Goal: Information Seeking & Learning: Learn about a topic

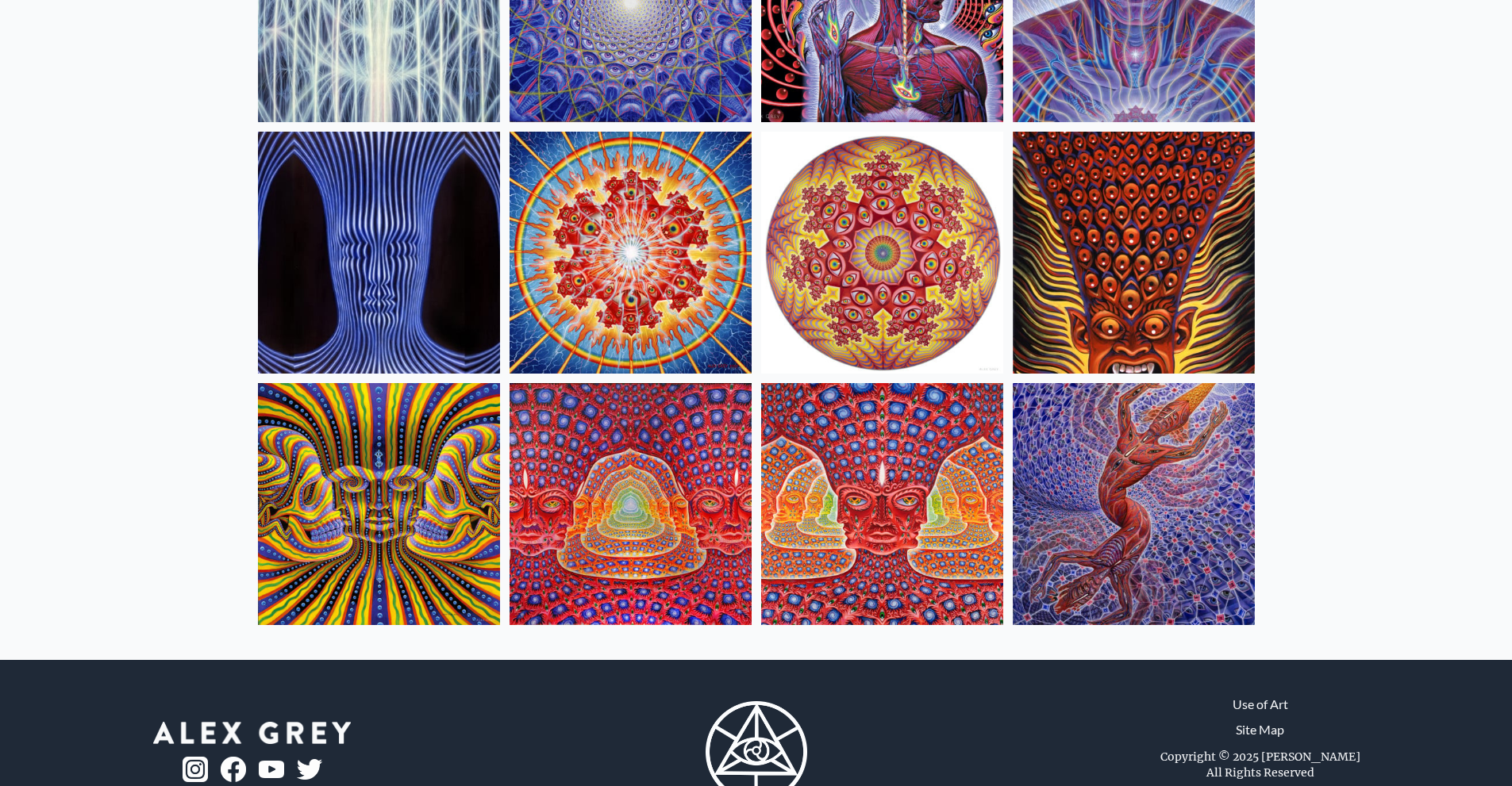
scroll to position [555, 0]
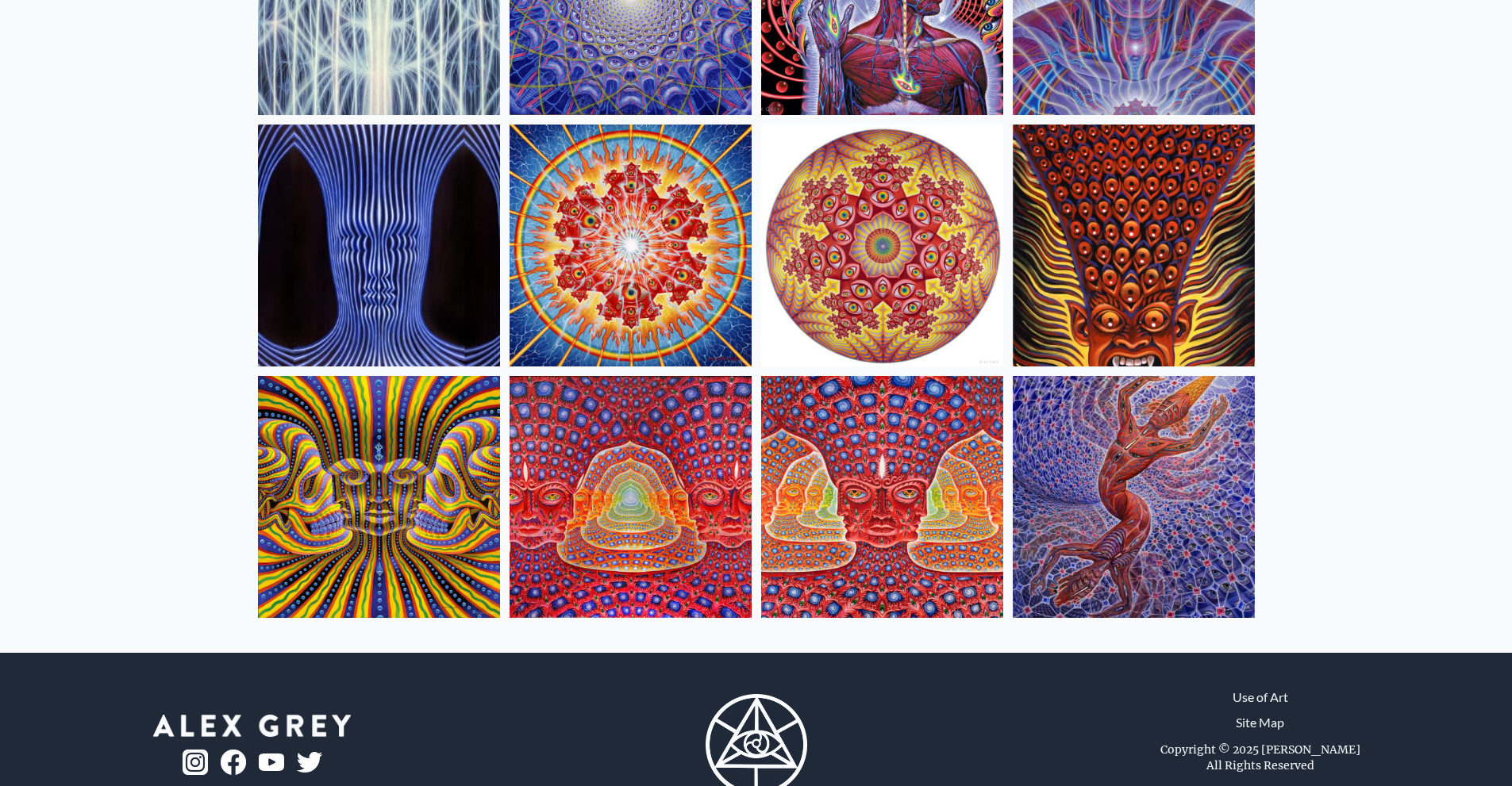
click at [617, 411] on img at bounding box center [631, 497] width 242 height 242
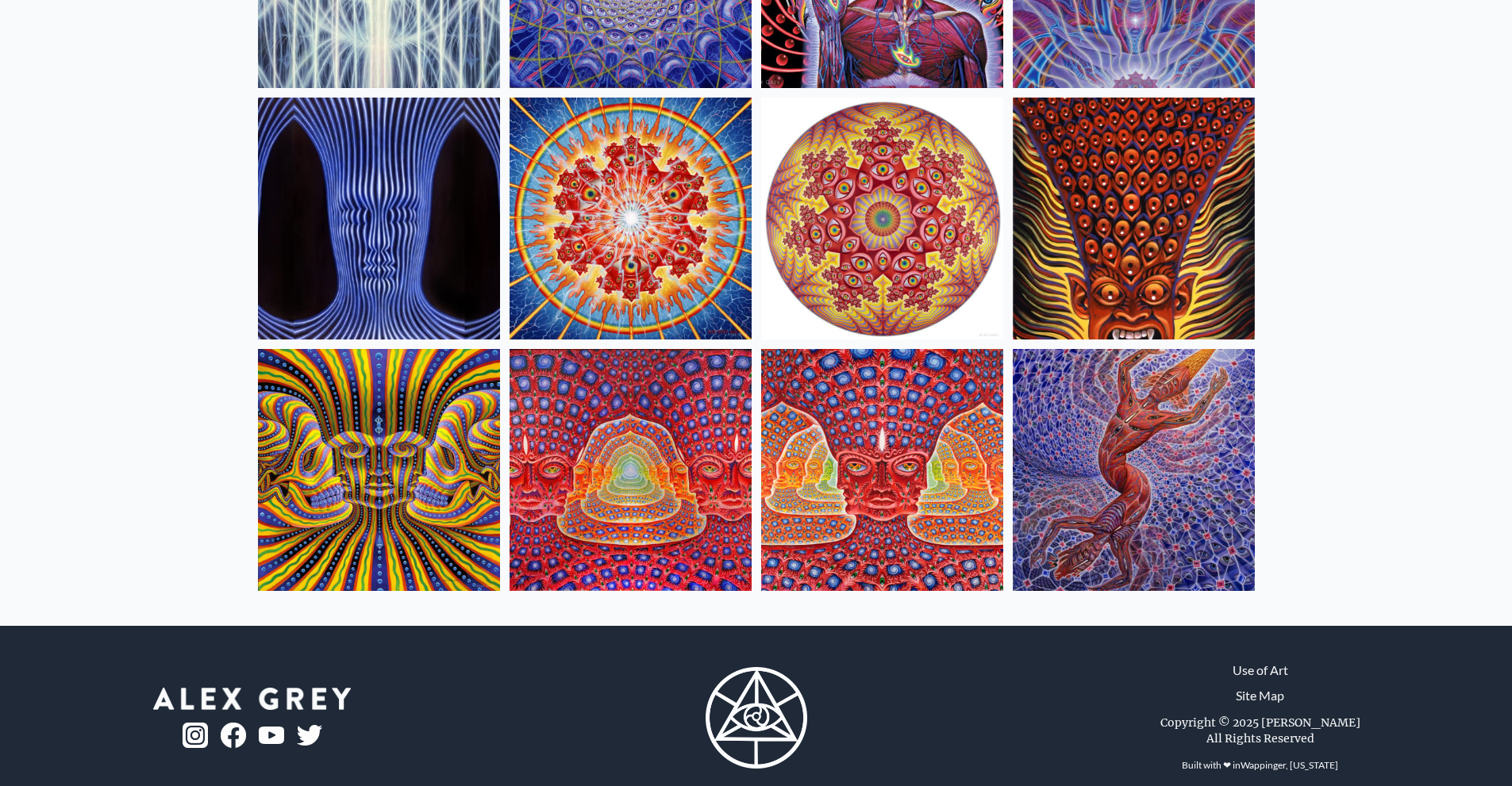
scroll to position [606, 0]
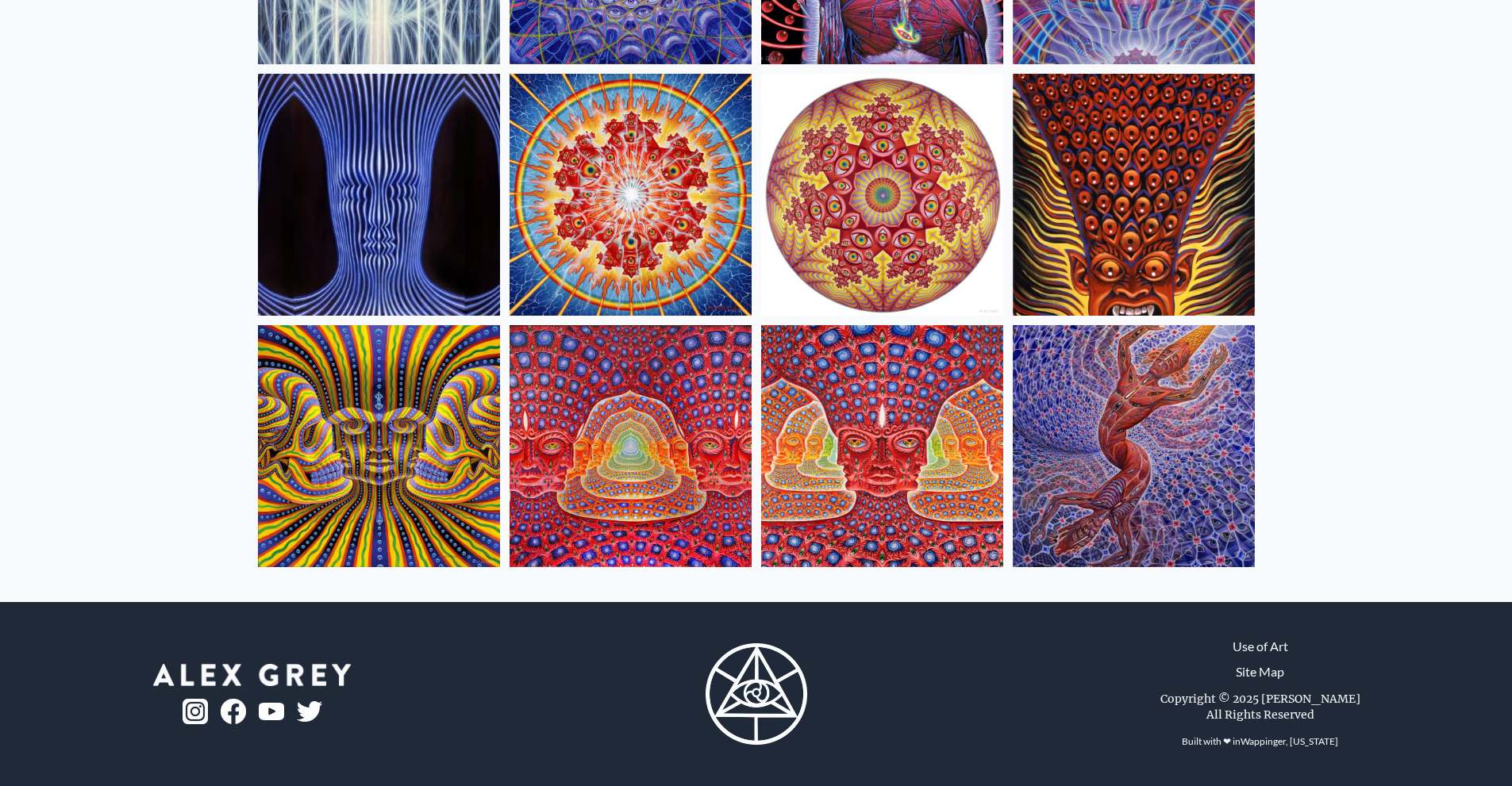
click at [395, 393] on img at bounding box center [379, 446] width 242 height 242
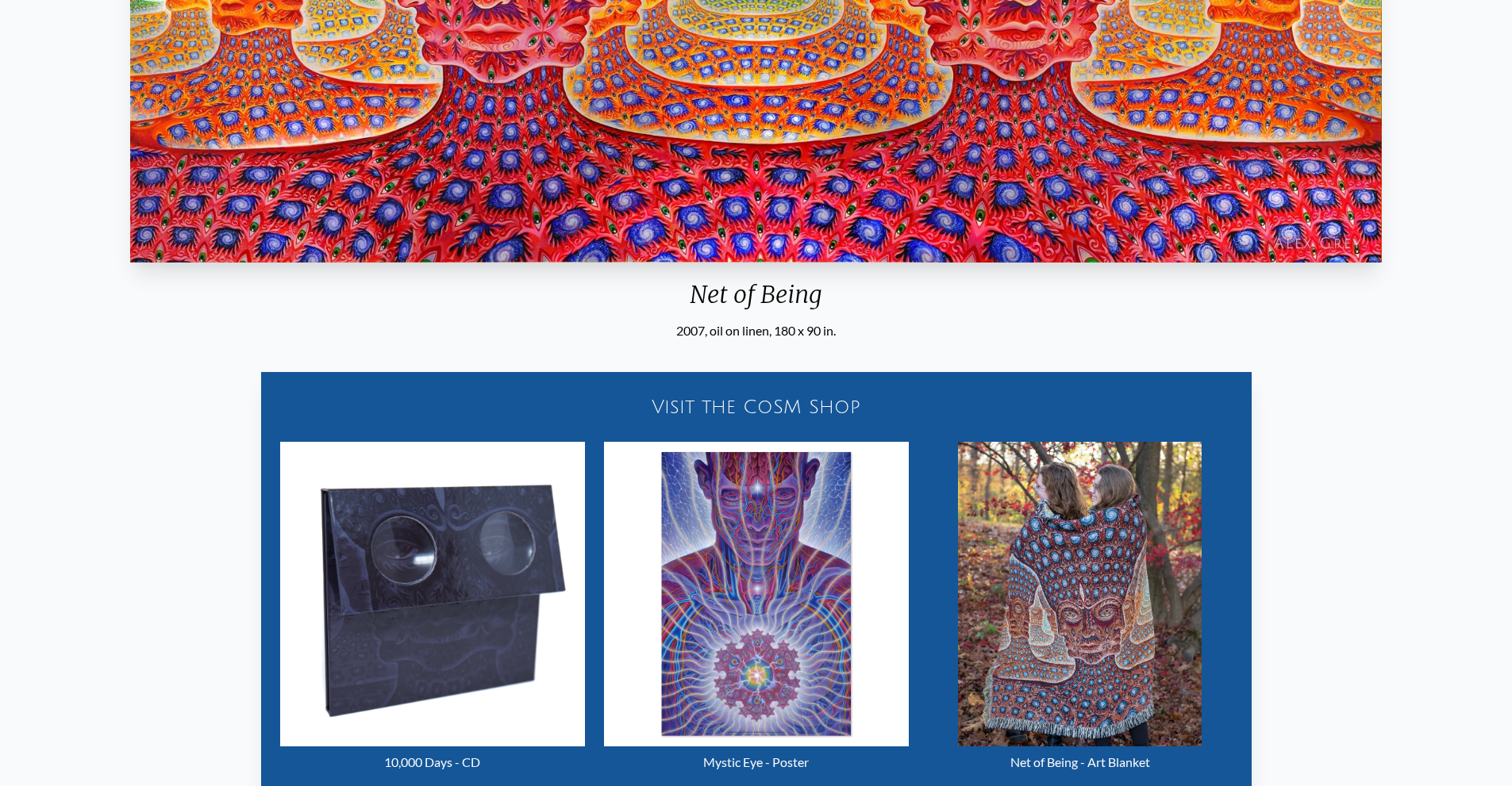
scroll to position [635, 0]
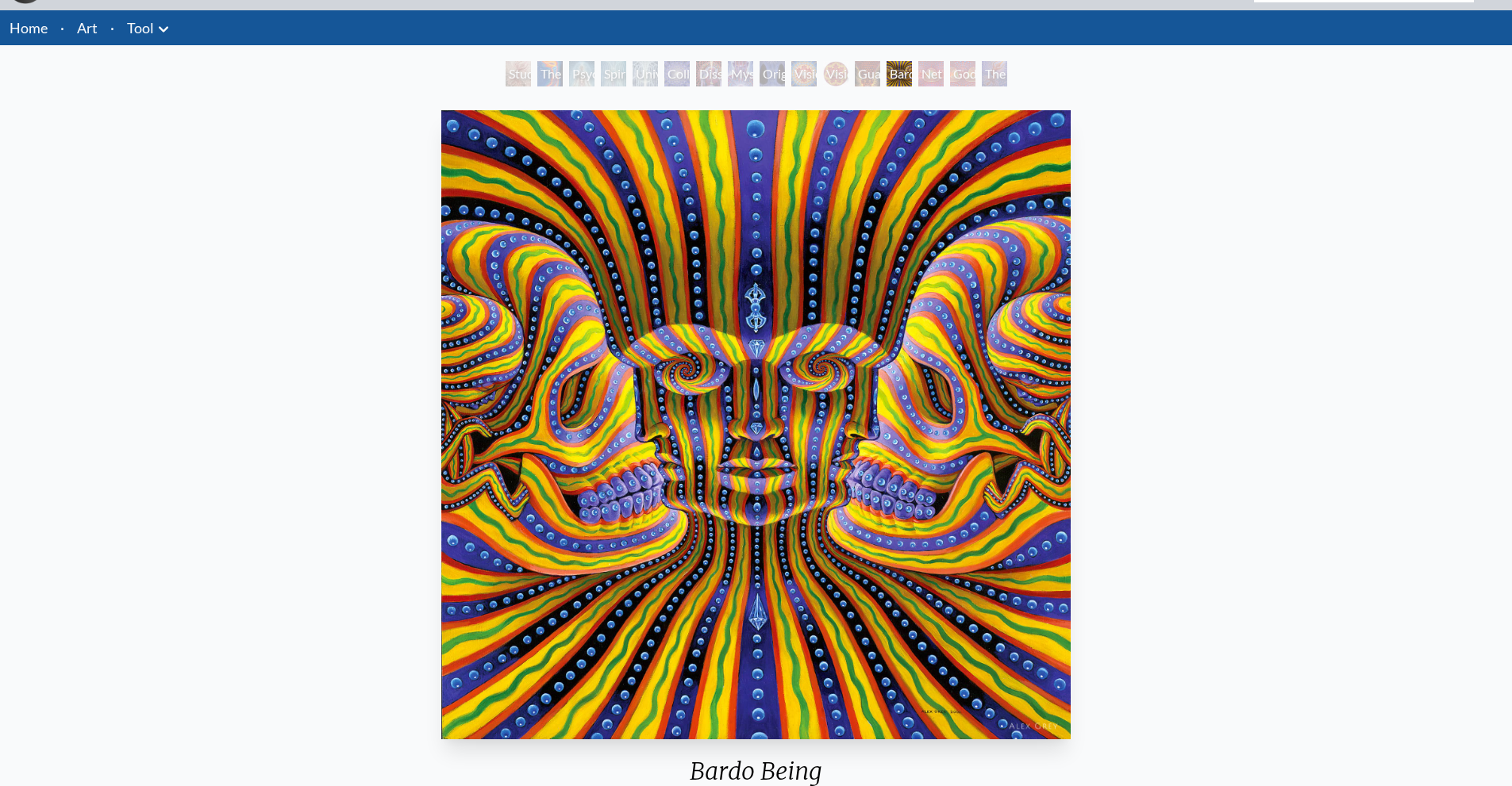
scroll to position [79, 0]
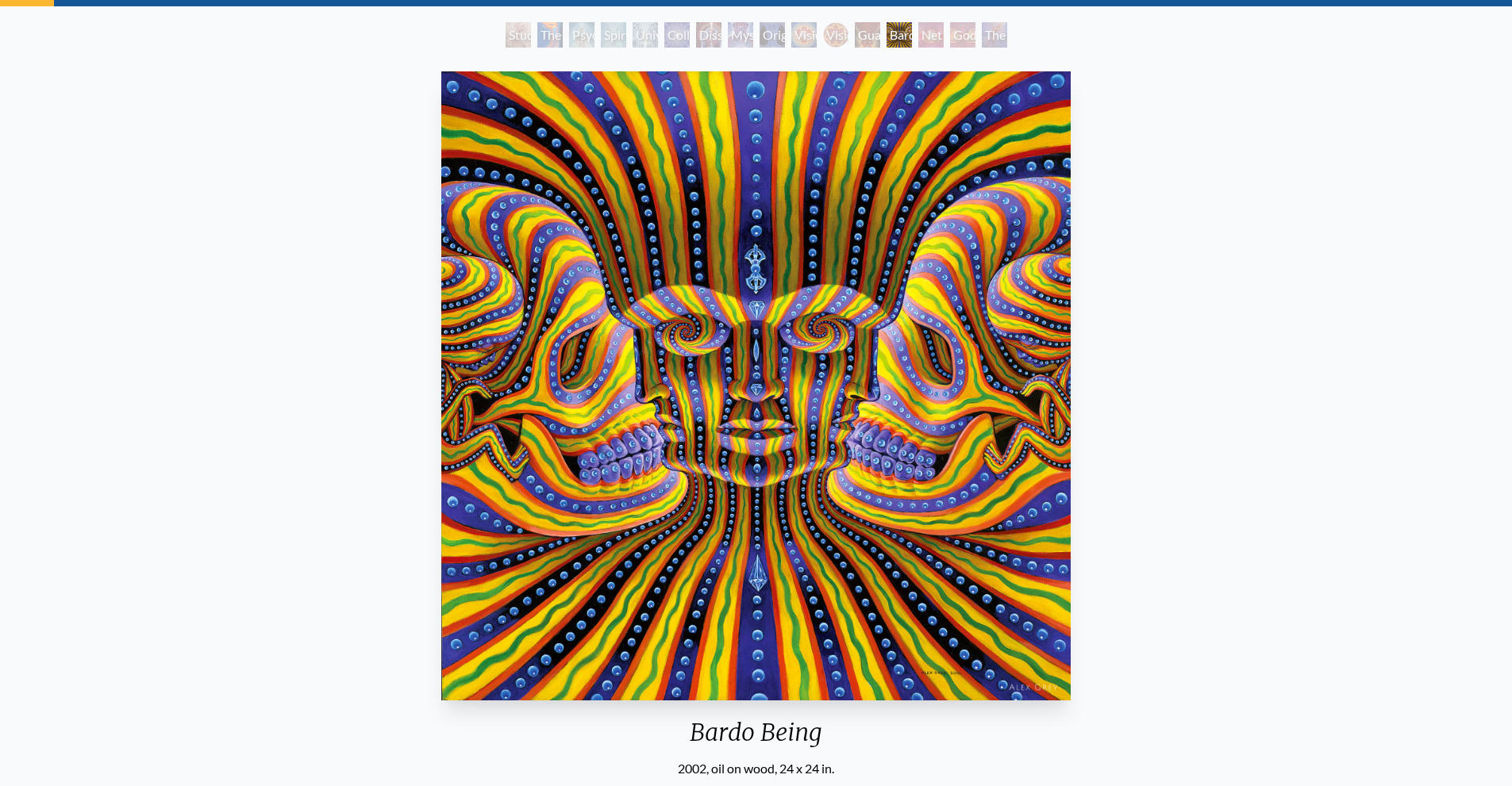
click at [510, 28] on div "Study for the Great Turn" at bounding box center [518, 34] width 26 height 26
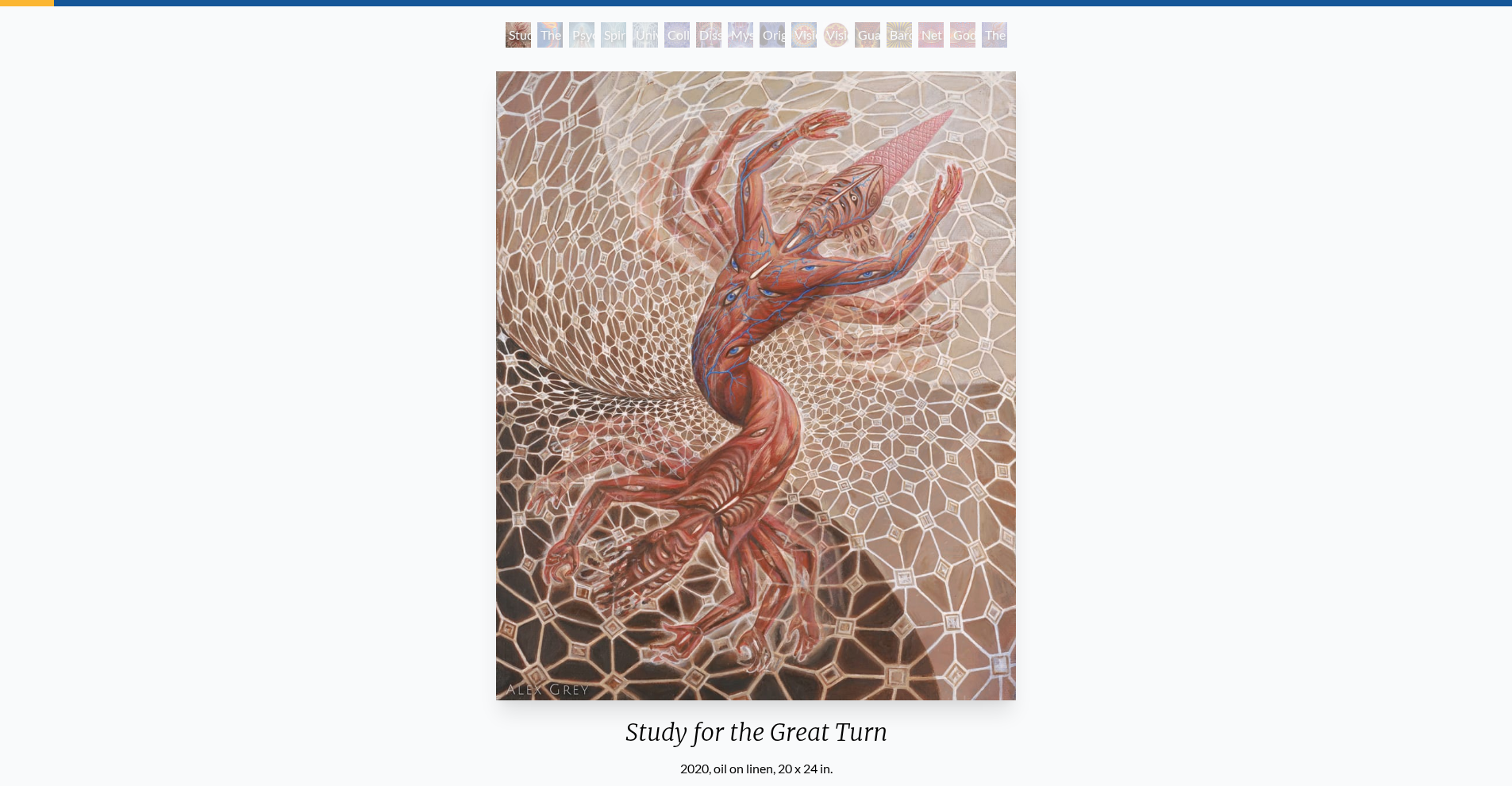
click at [543, 21] on div "Home · Art · Tool Anatomical Drawings" at bounding box center [756, 438] width 1512 height 933
click at [544, 29] on div "The Torch" at bounding box center [550, 34] width 26 height 26
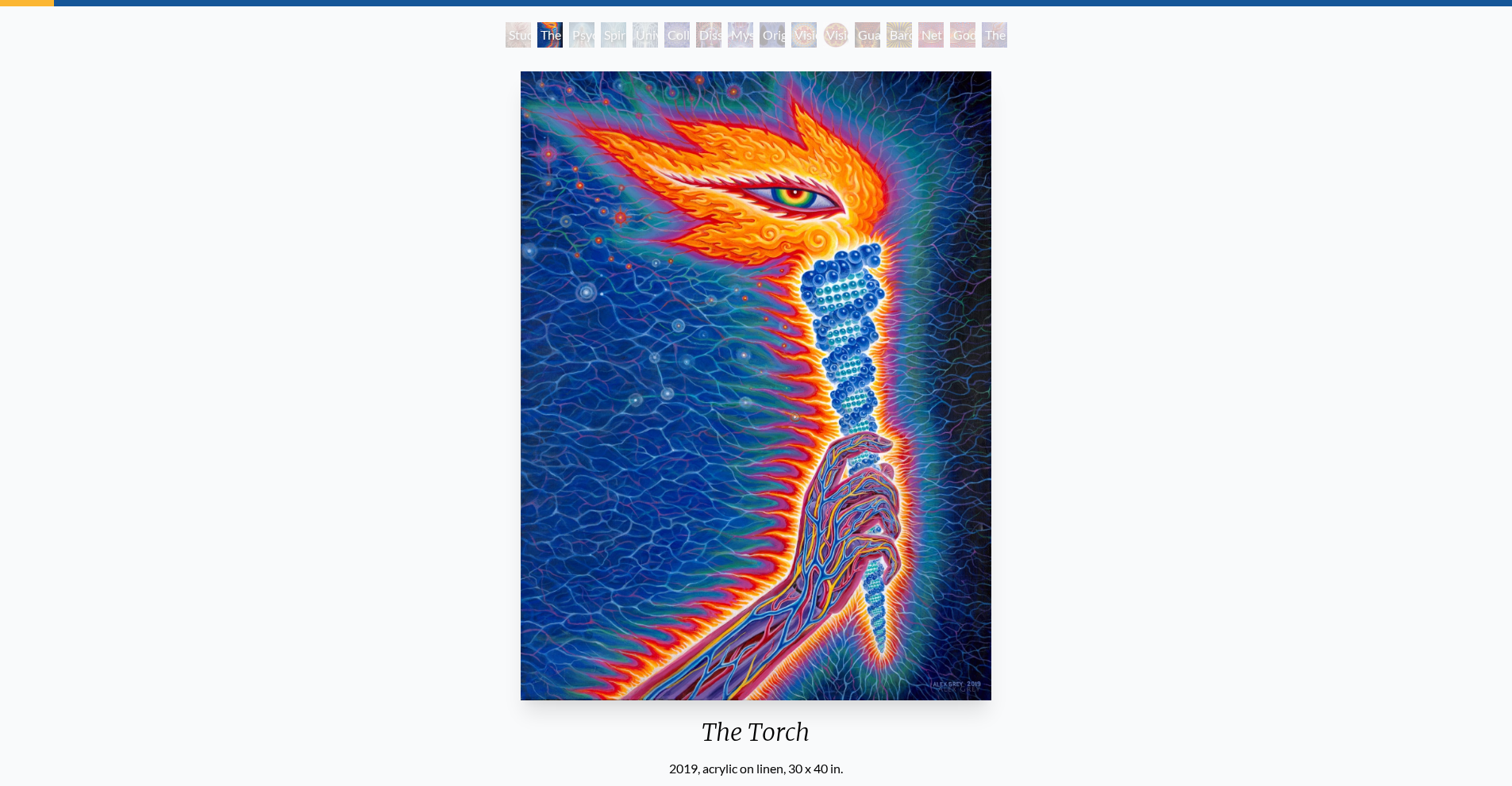
click at [595, 35] on div "Psychic Energy System" at bounding box center [581, 34] width 26 height 26
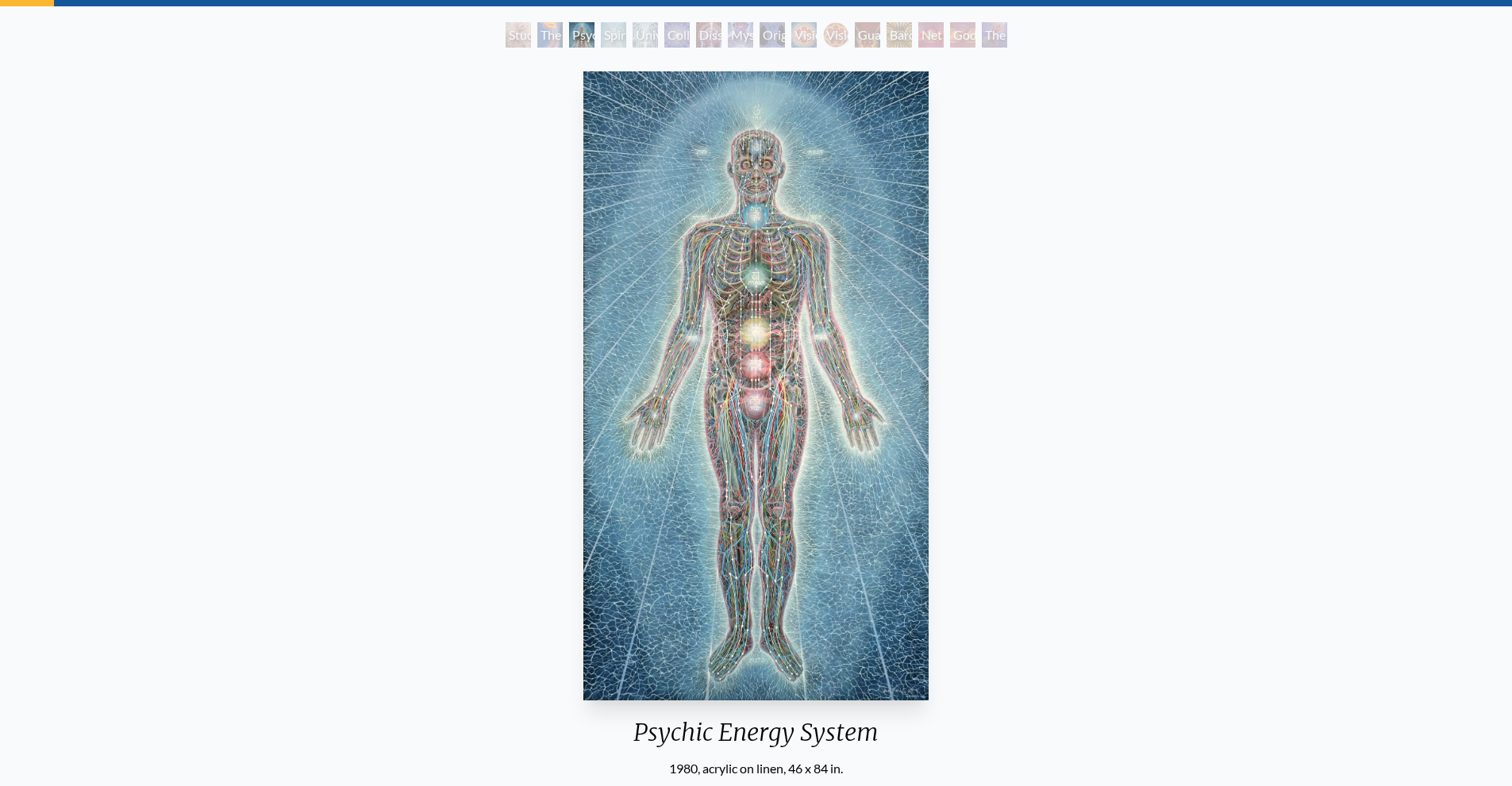
click at [605, 32] on div "Spiritual Energy System" at bounding box center [613, 34] width 26 height 26
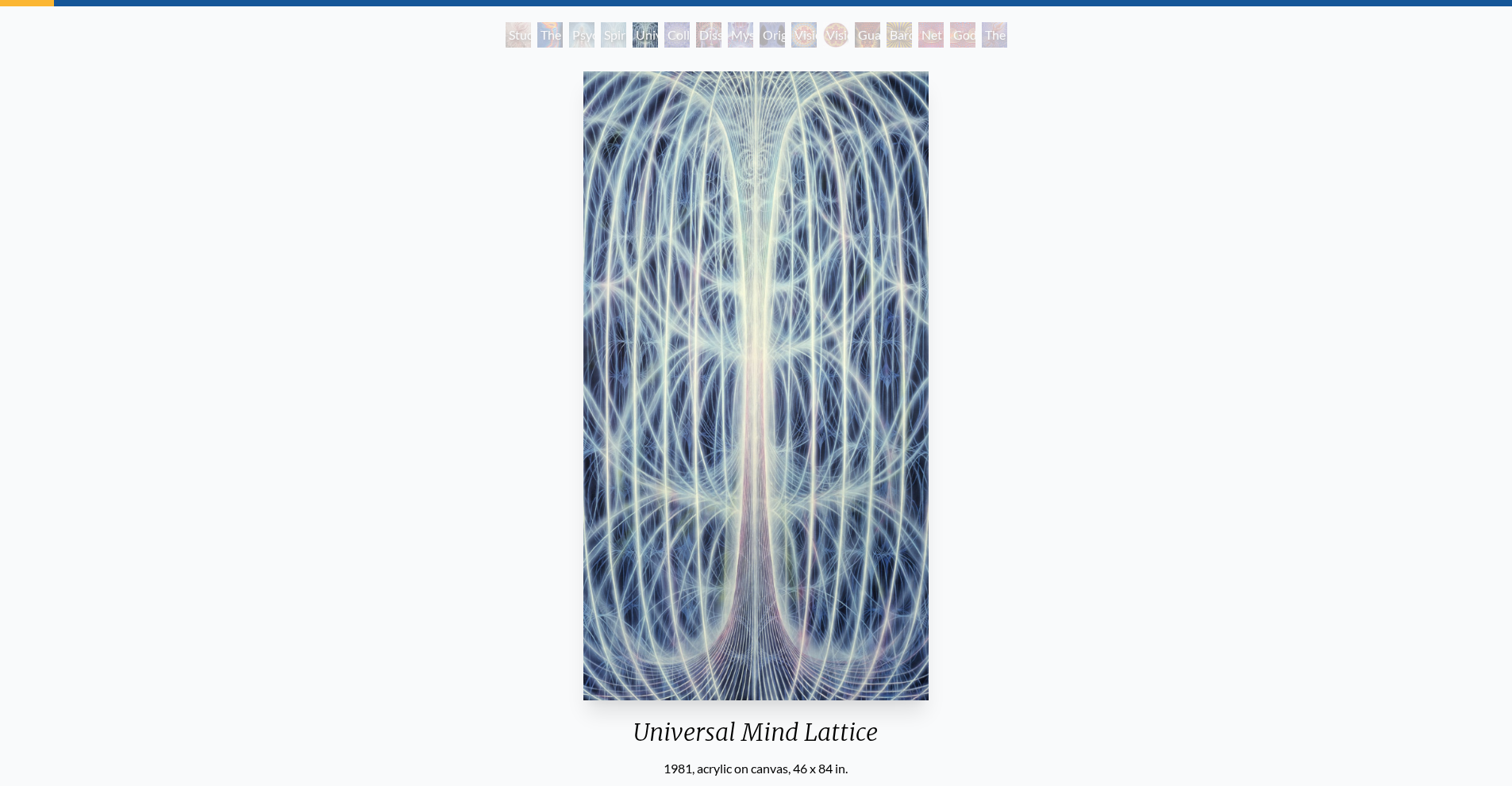
click at [1185, 362] on div "Universal Mind Lattice 1981, acrylic on canvas, 46 x 84 in. There is a Light th…" at bounding box center [756, 767] width 1486 height 1405
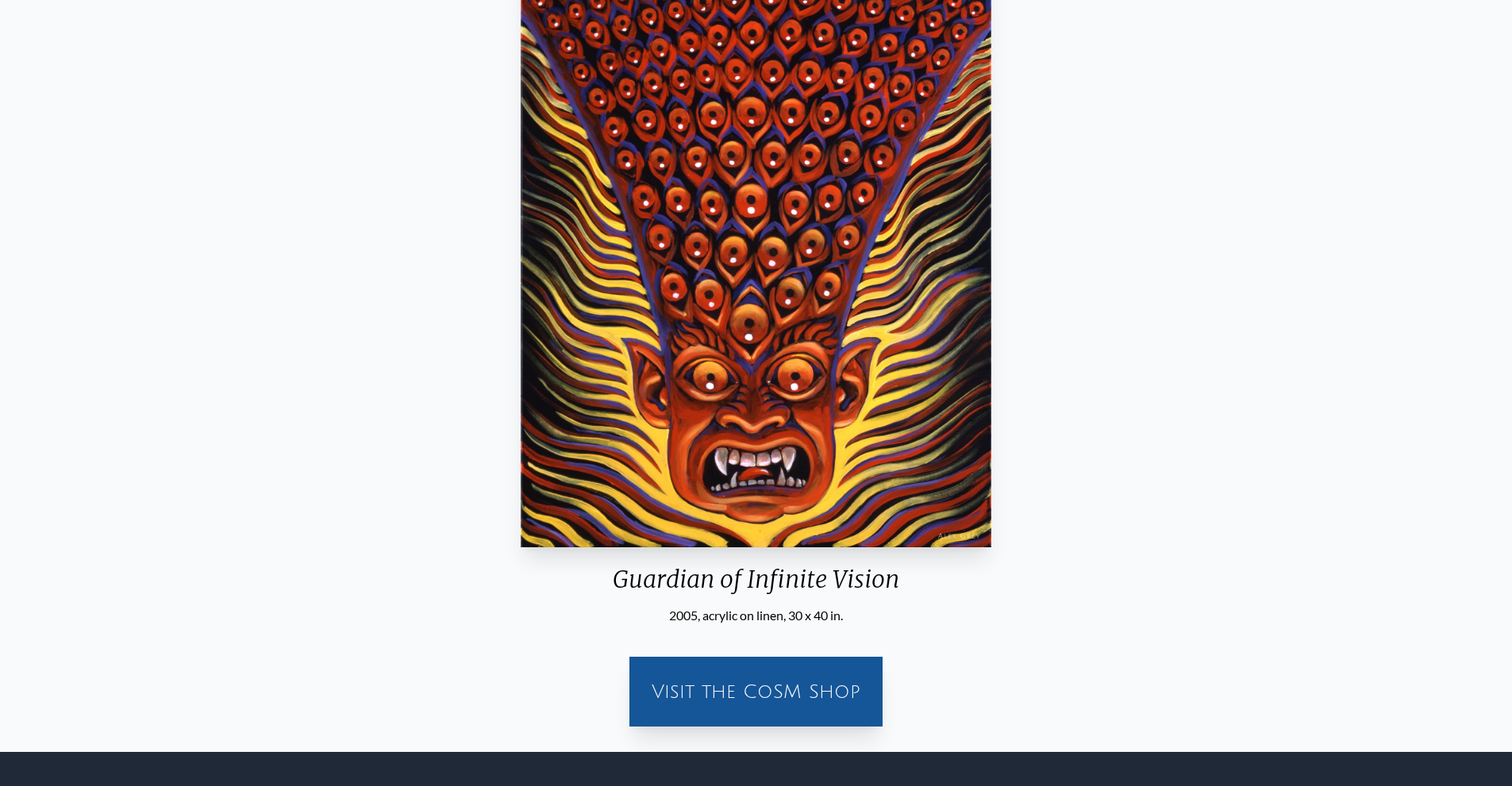
scroll to position [238, 0]
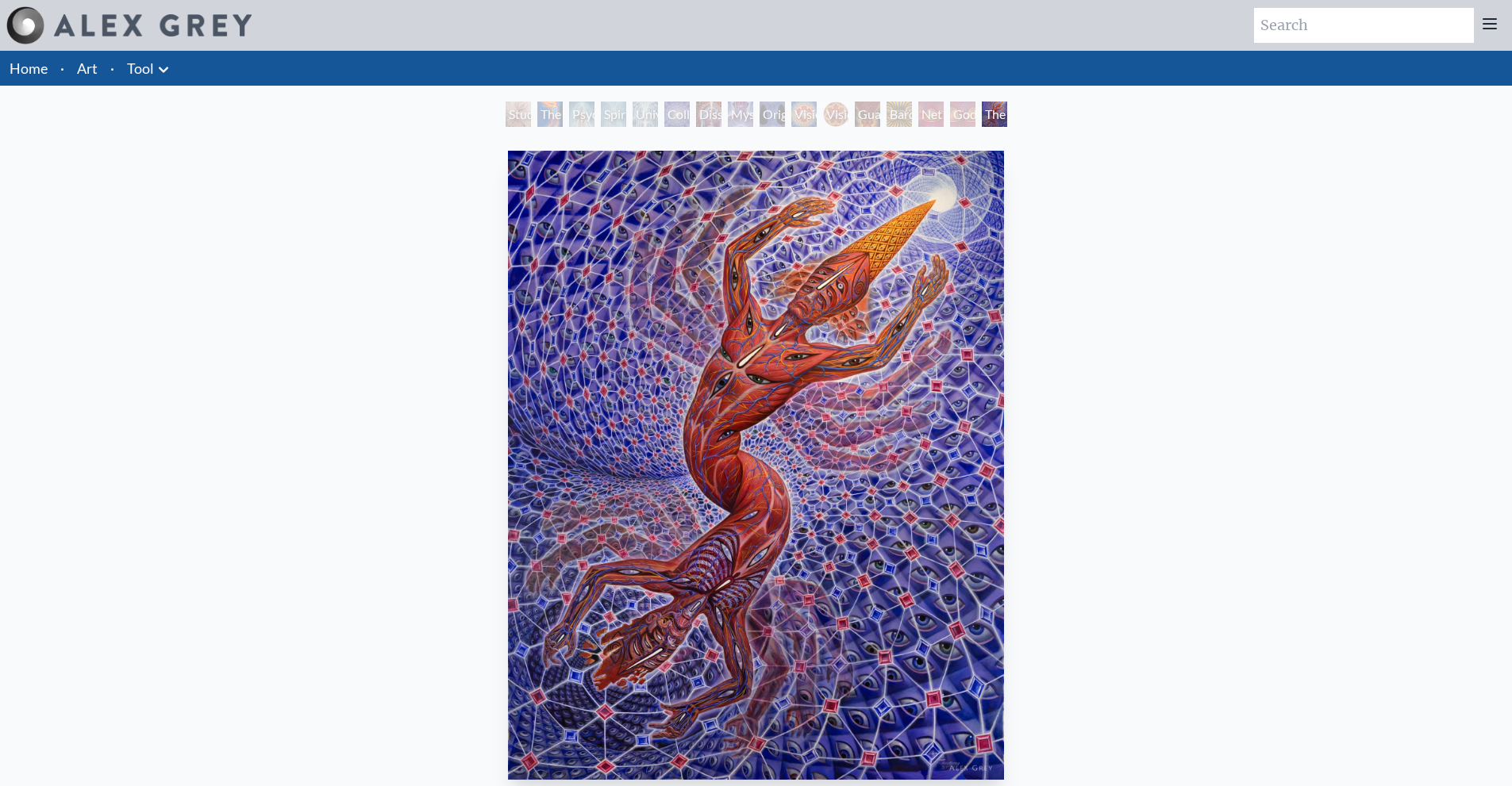
click at [950, 112] on div "Godself" at bounding box center [962, 114] width 26 height 26
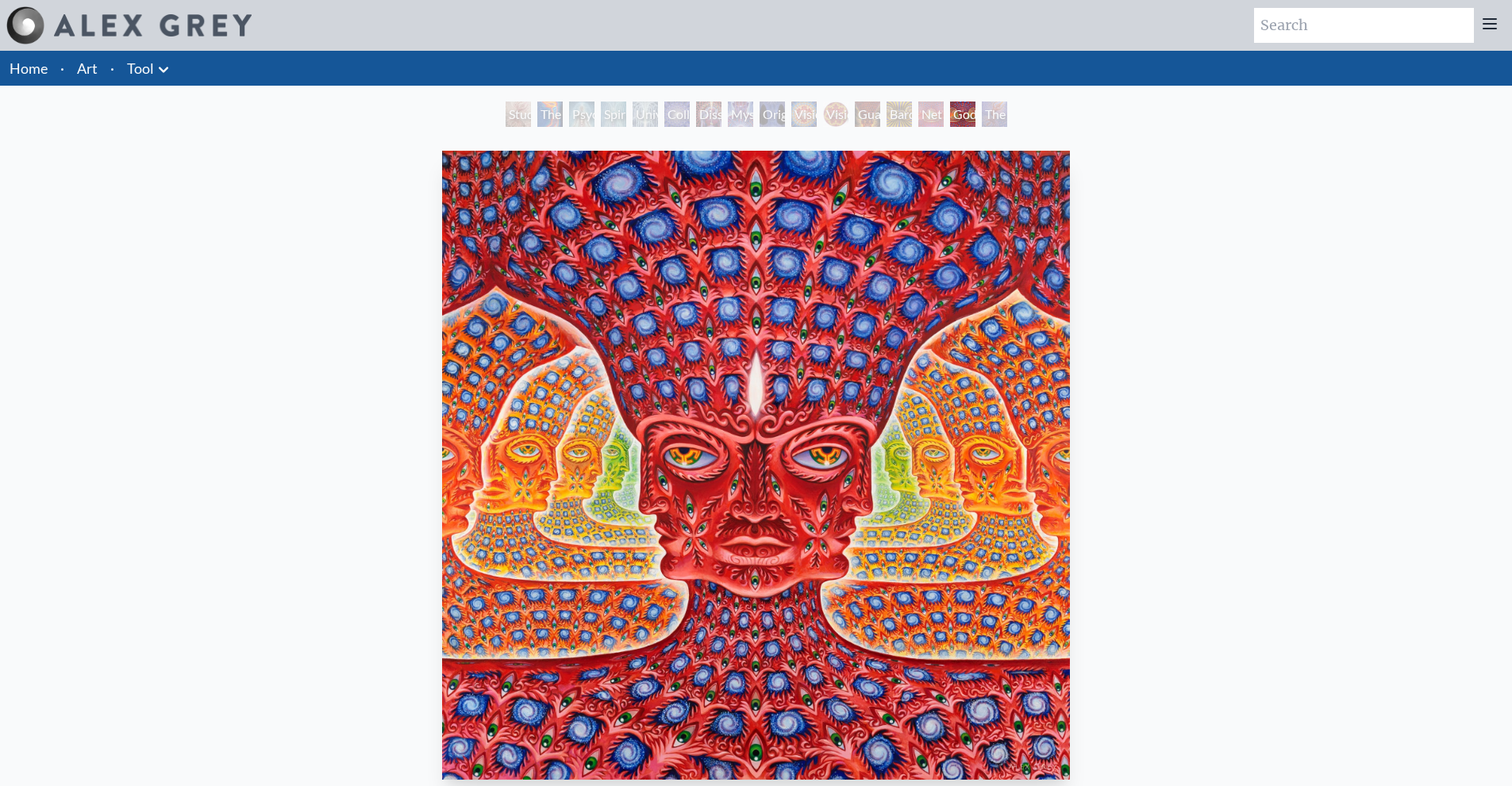
click at [918, 110] on div "Net of Being" at bounding box center [931, 114] width 26 height 26
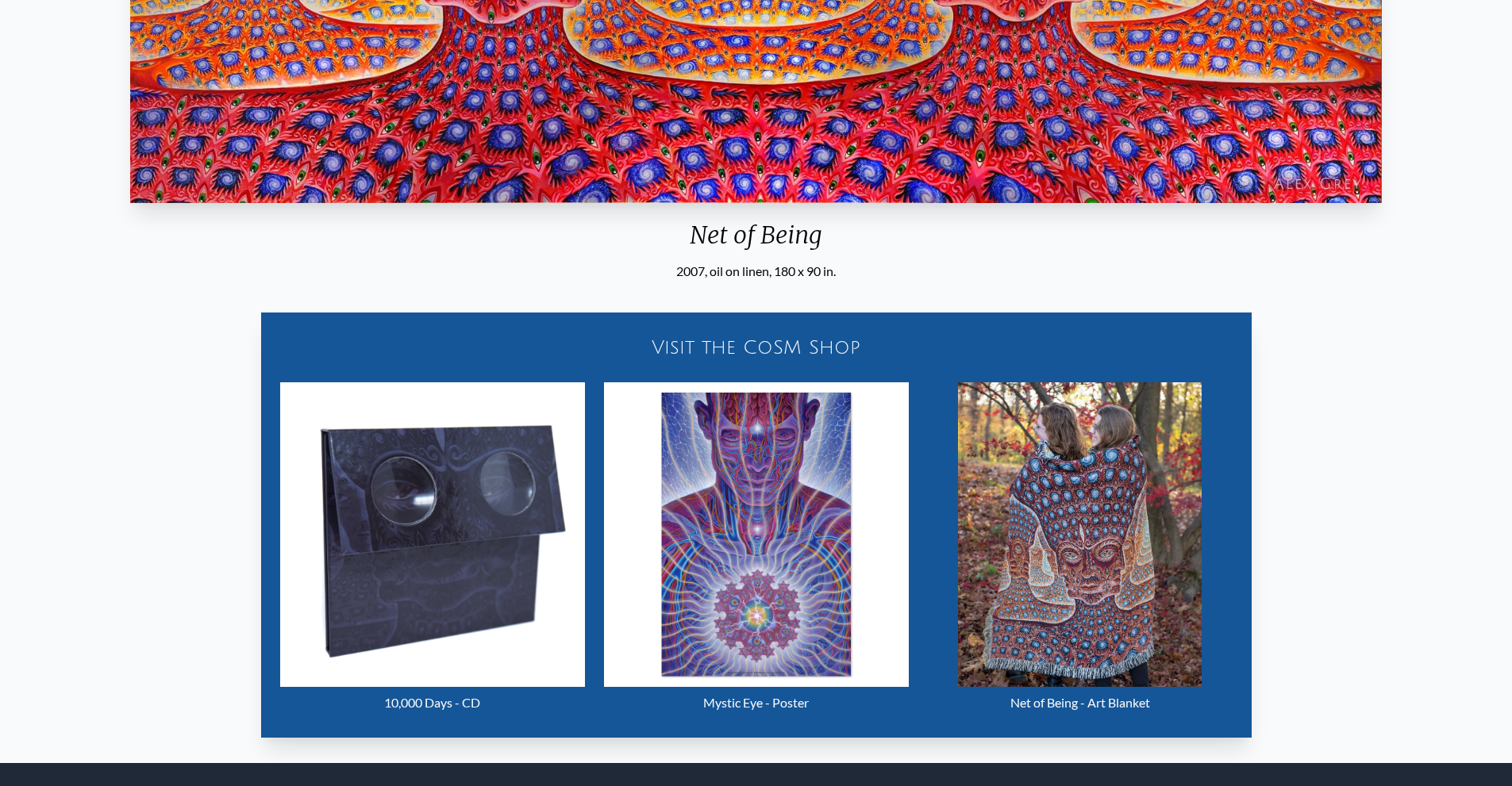
scroll to position [714, 0]
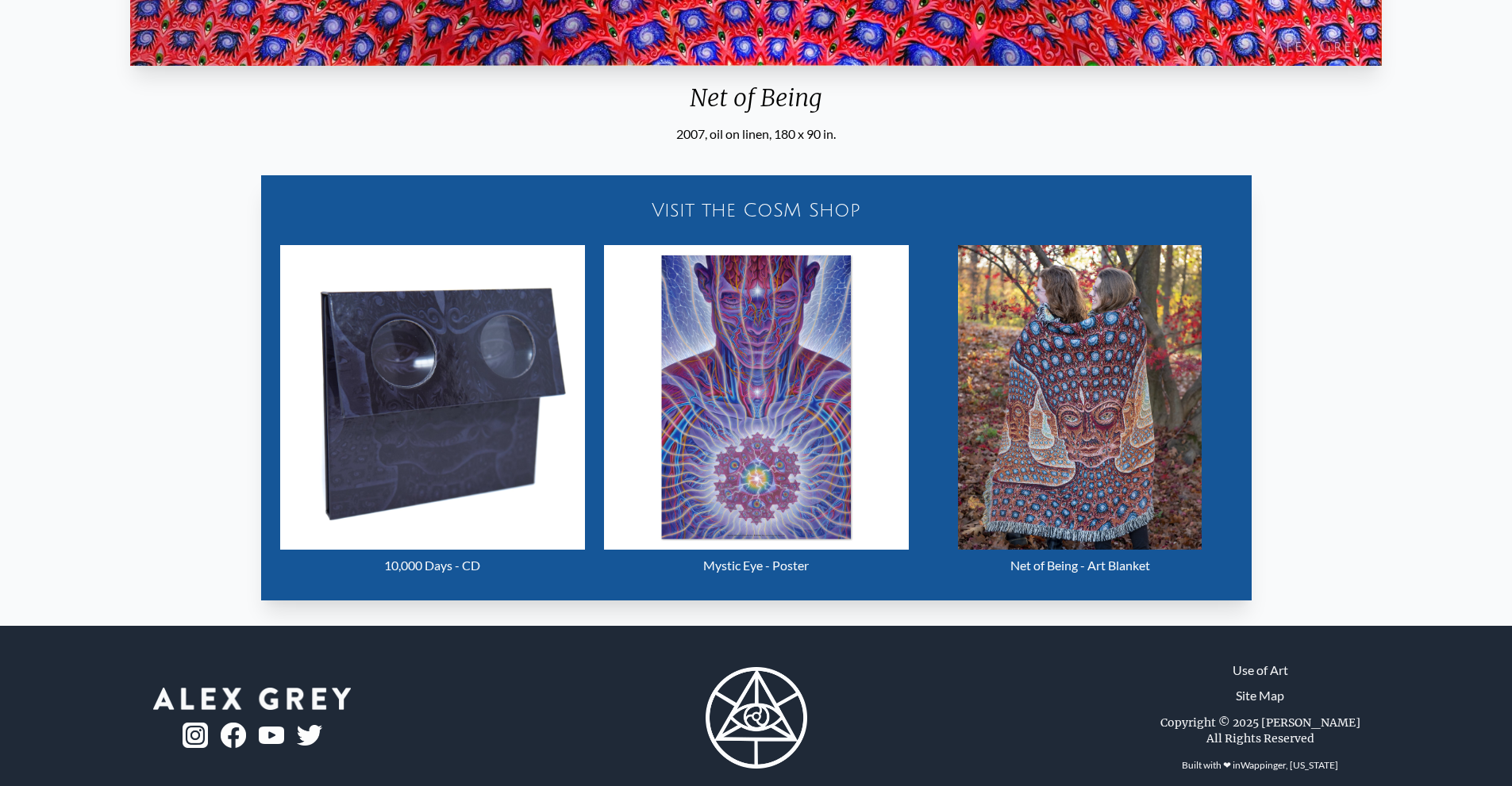
click at [429, 455] on img "14 / 16" at bounding box center [432, 397] width 305 height 305
